Goal: Navigation & Orientation: Find specific page/section

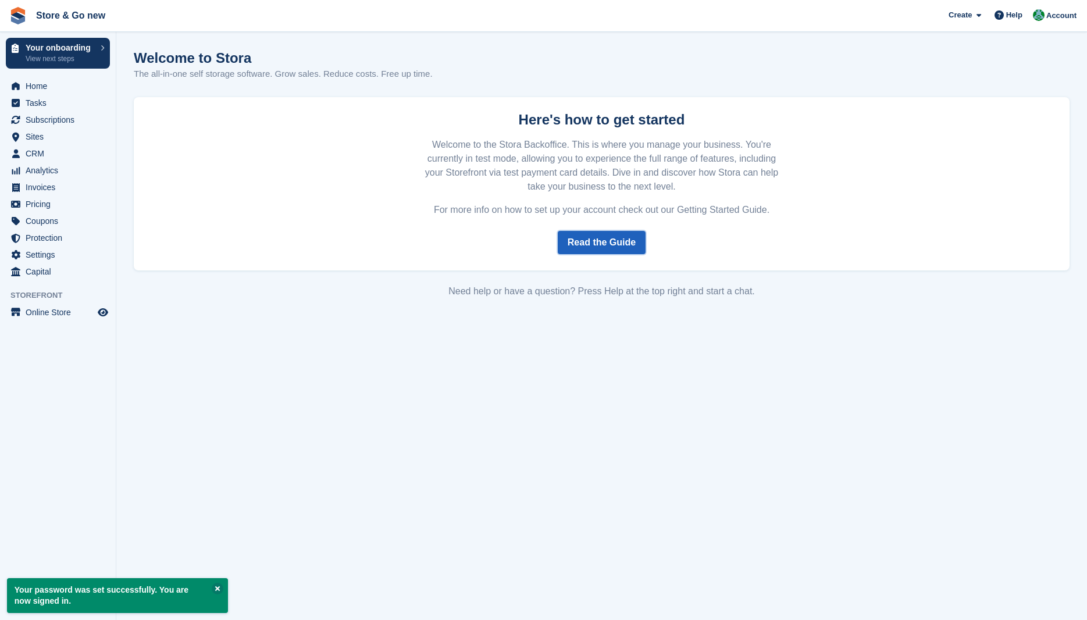
click at [582, 247] on link "Read the Guide" at bounding box center [602, 242] width 88 height 23
click at [62, 59] on p "View next steps" at bounding box center [60, 58] width 69 height 10
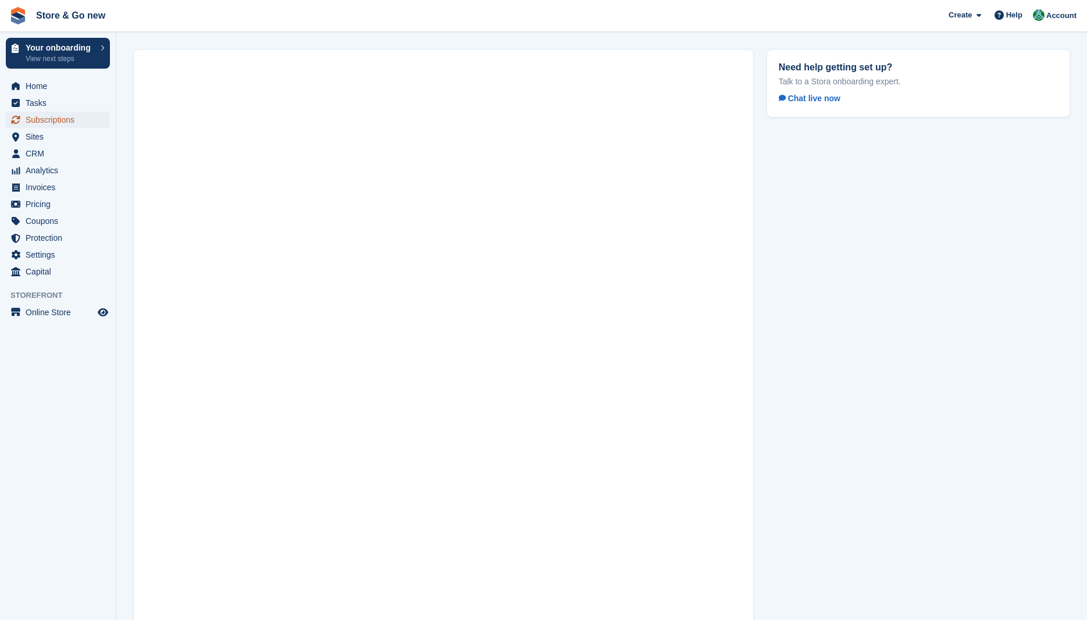
click at [49, 119] on span "Subscriptions" at bounding box center [61, 120] width 70 height 16
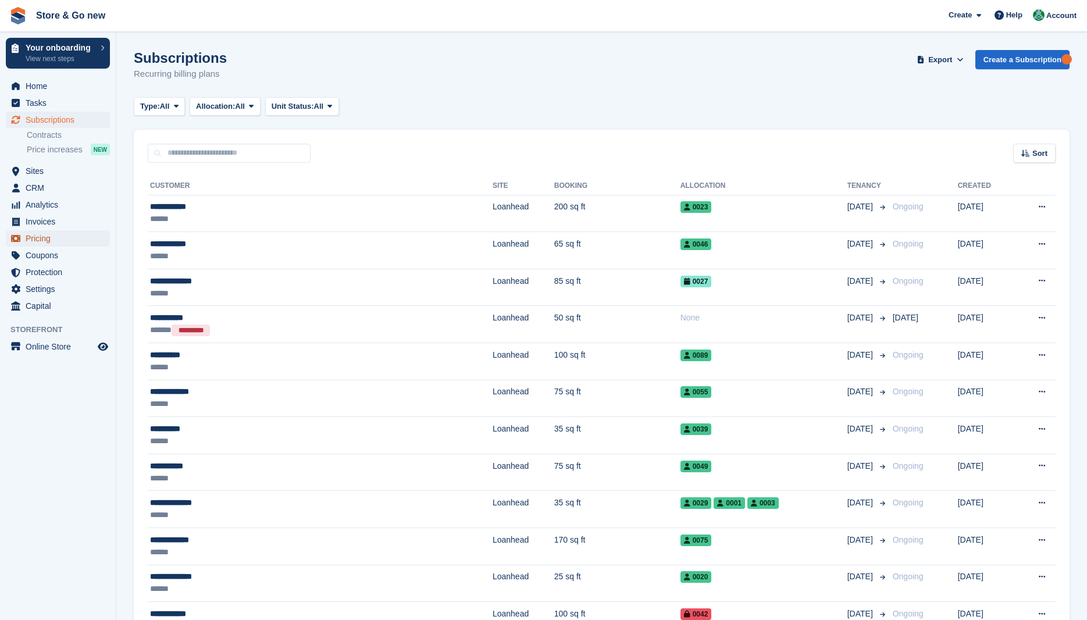
click at [49, 240] on span "Pricing" at bounding box center [61, 238] width 70 height 16
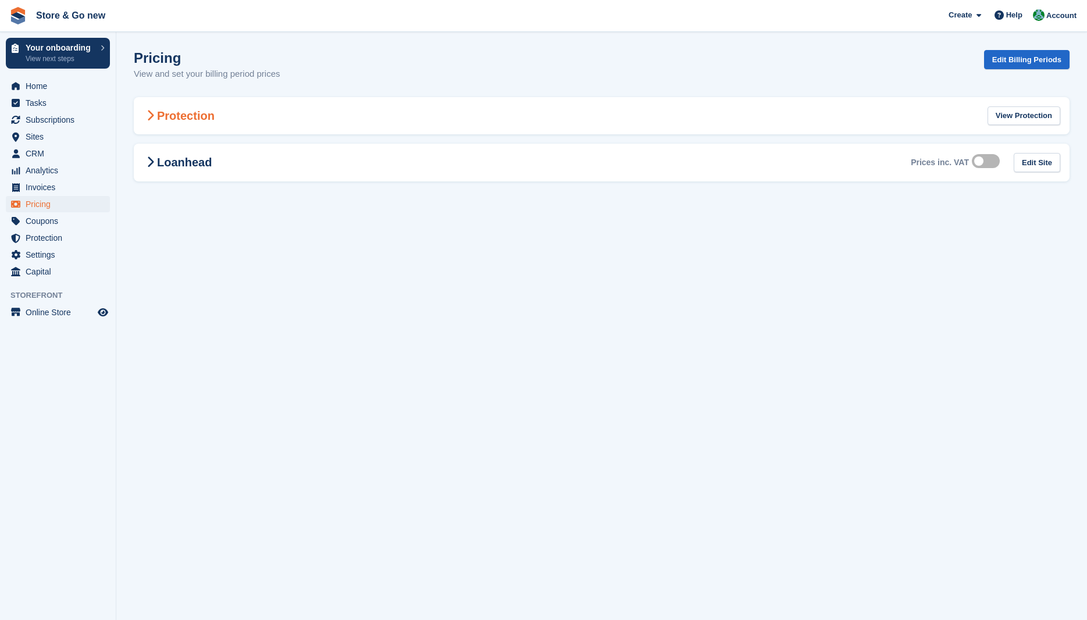
click at [202, 116] on h2 "Protection" at bounding box center [179, 116] width 72 height 14
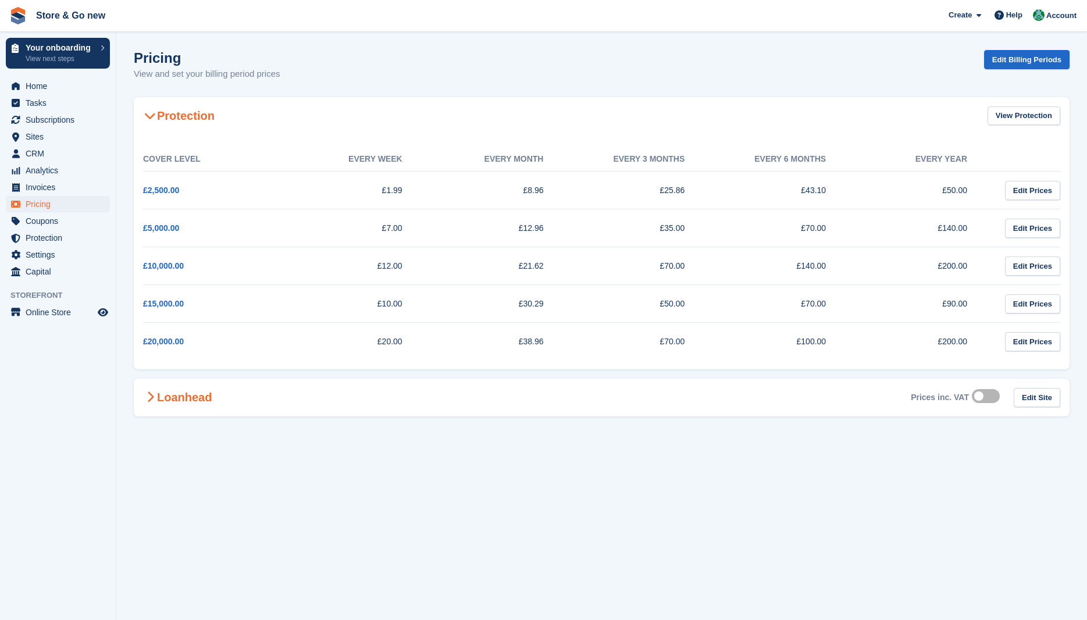
click at [184, 392] on h2 "Loanhead" at bounding box center [177, 397] width 69 height 14
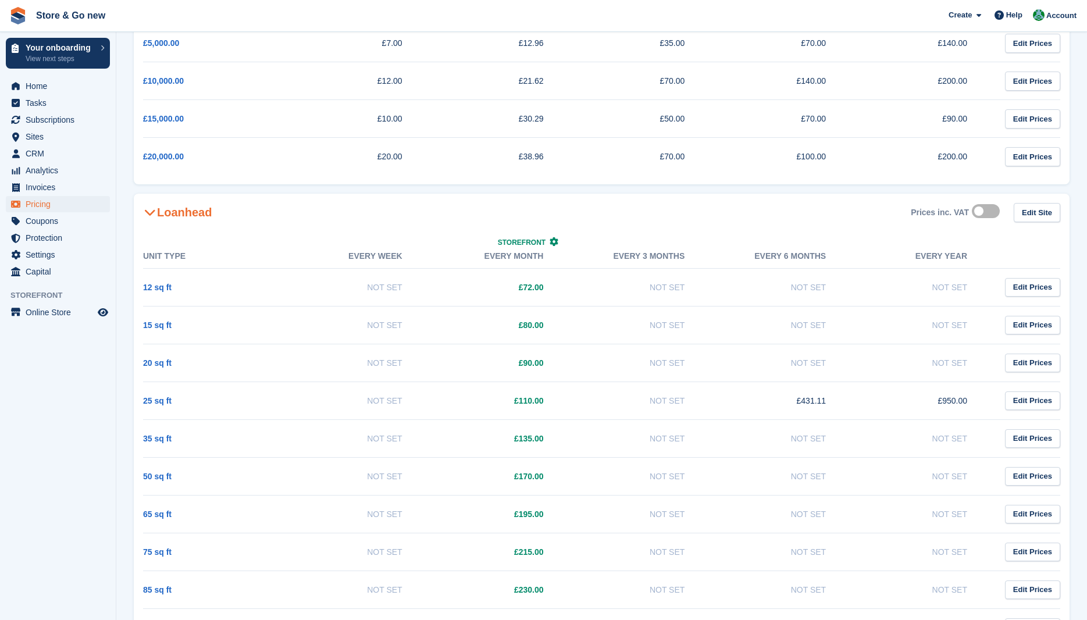
scroll to position [183, 0]
click at [164, 290] on link "12 sq ft" at bounding box center [157, 288] width 28 height 9
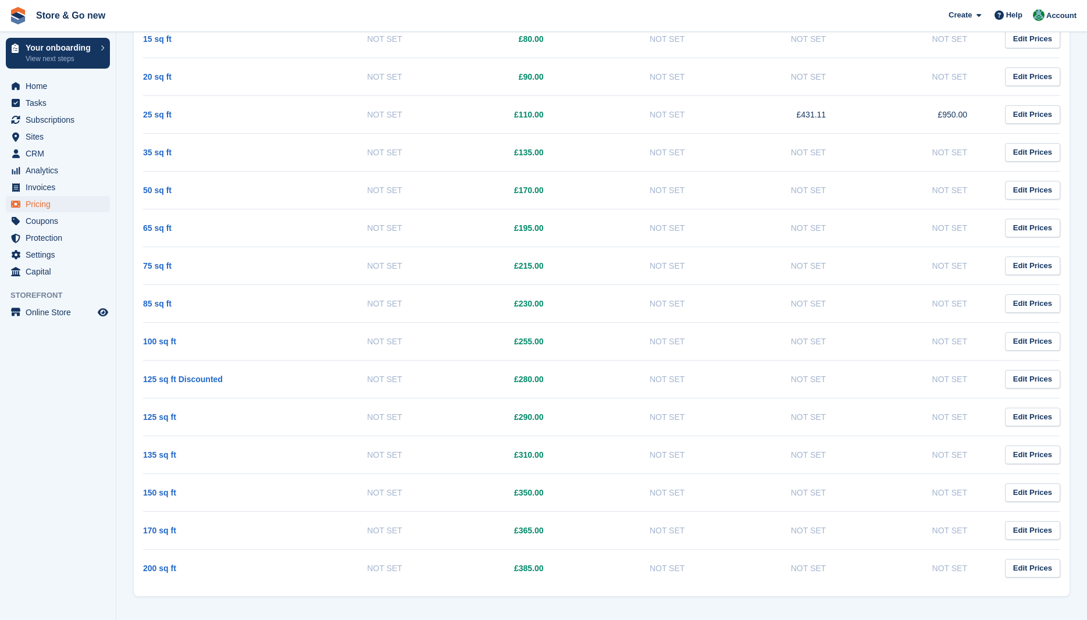
scroll to position [474, 0]
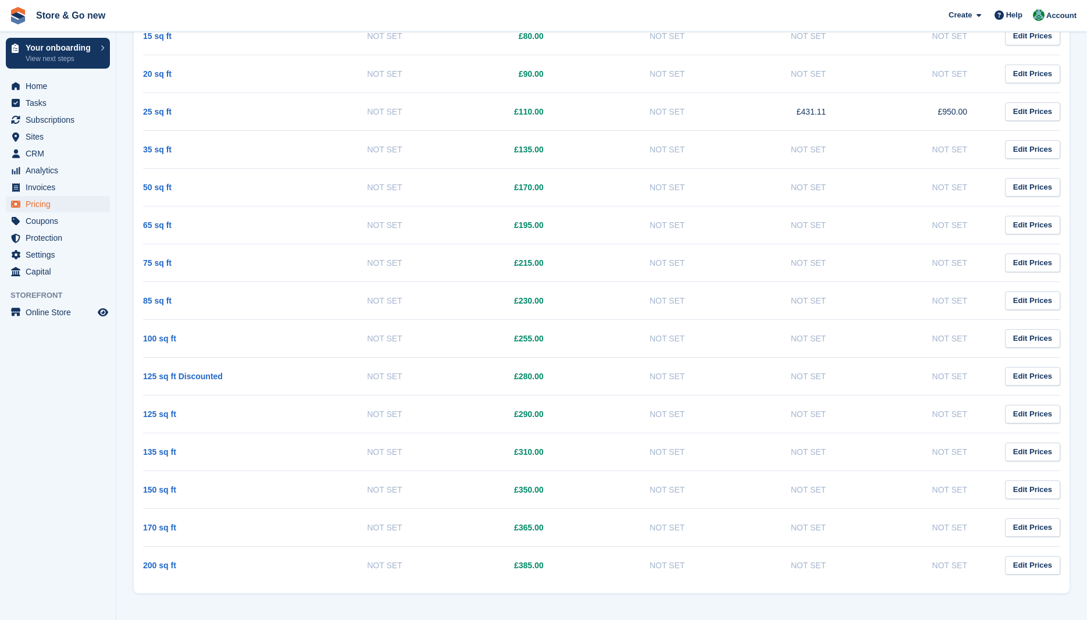
click at [159, 328] on td "100 sq ft" at bounding box center [213, 338] width 141 height 38
click at [159, 331] on td "100 sq ft" at bounding box center [213, 338] width 141 height 38
click at [160, 336] on link "100 sq ft" at bounding box center [159, 338] width 33 height 9
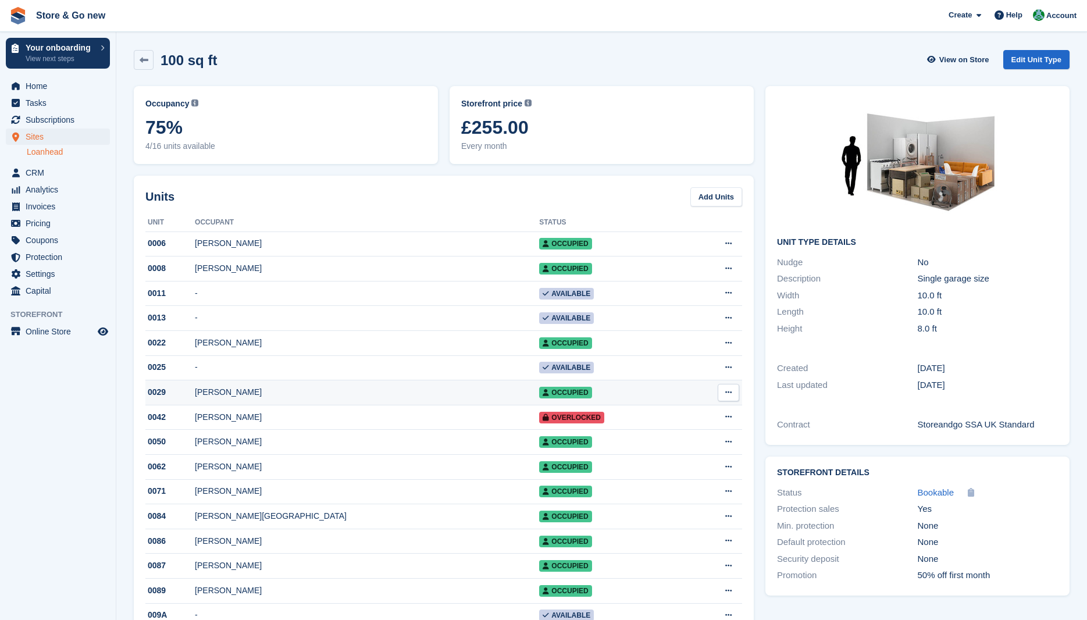
click at [286, 387] on td "[PERSON_NAME]" at bounding box center [367, 392] width 344 height 25
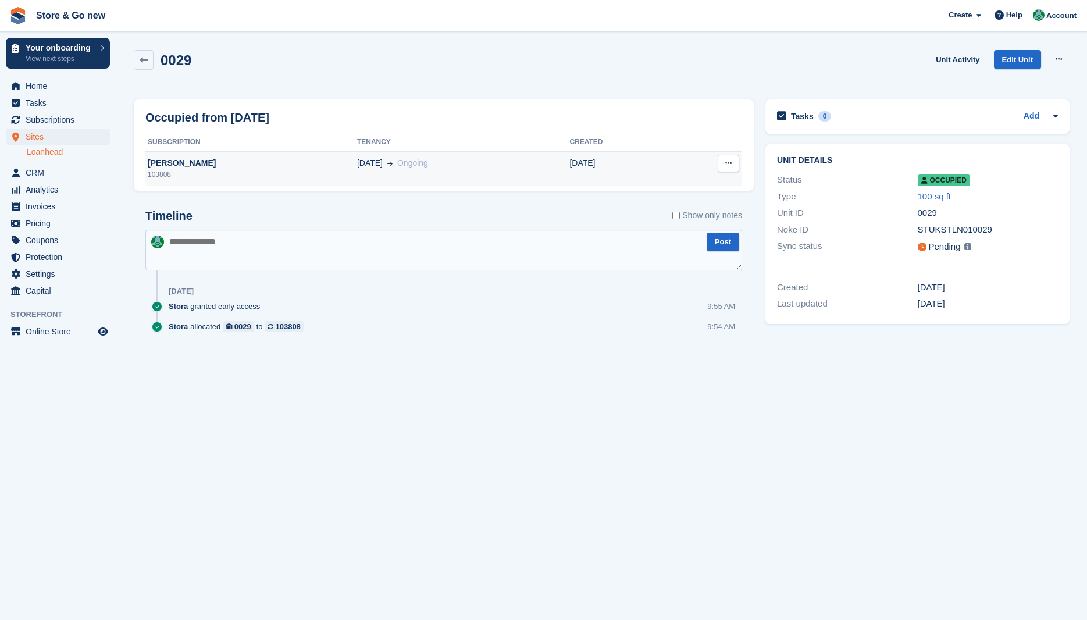
click at [295, 172] on div "103808" at bounding box center [251, 174] width 212 height 10
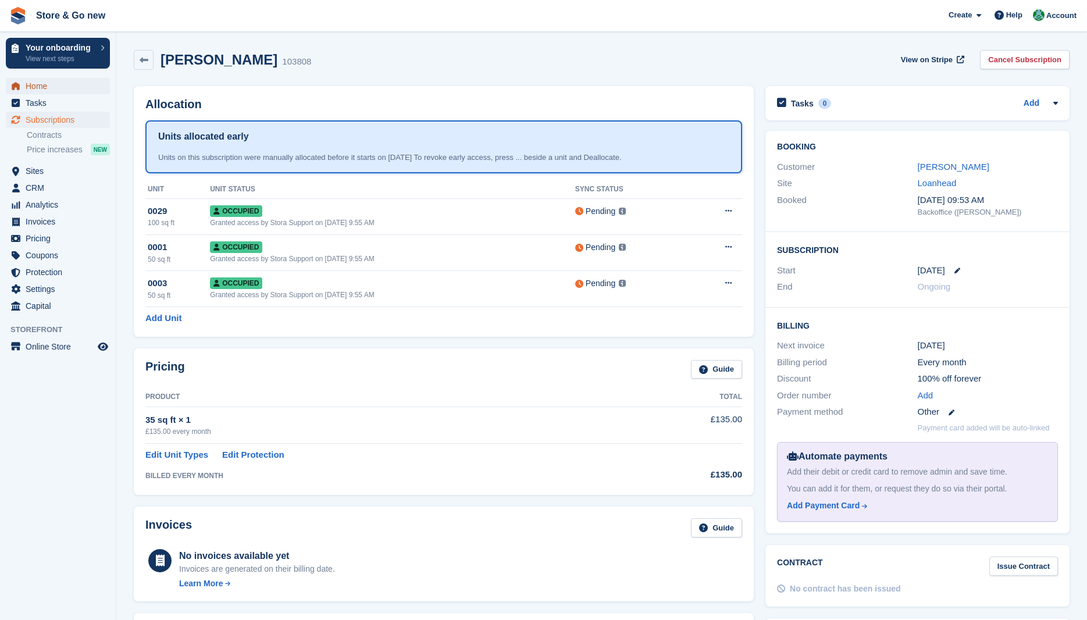
click at [42, 84] on span "Home" at bounding box center [61, 86] width 70 height 16
